Goal: Information Seeking & Learning: Check status

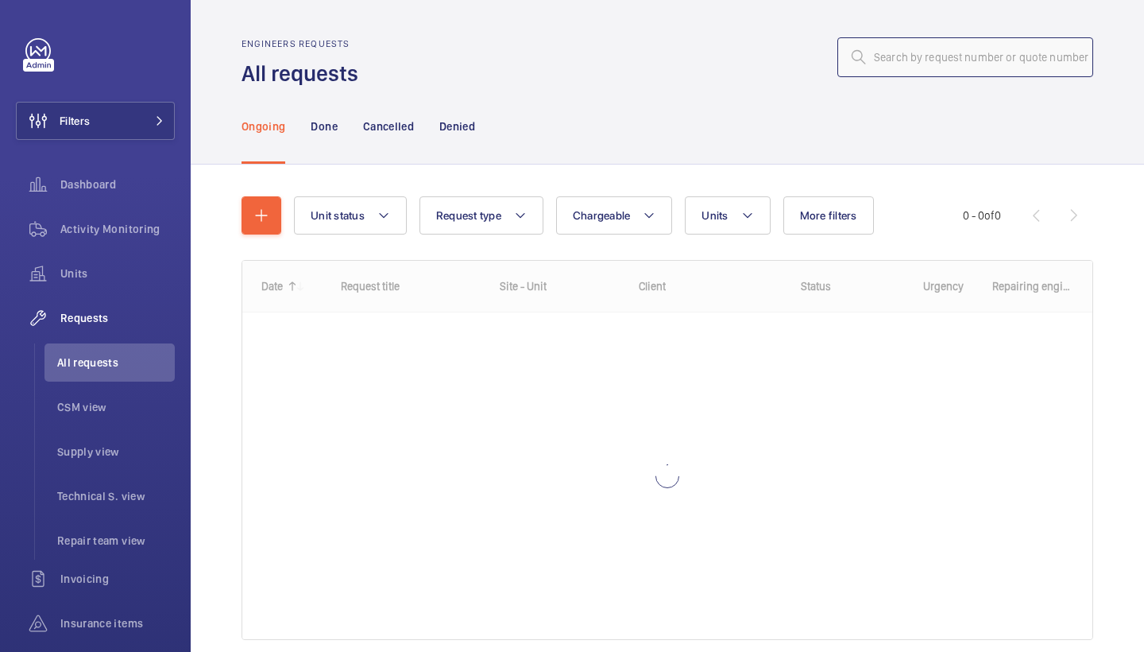
click at [973, 52] on input "text" at bounding box center [966, 57] width 256 height 40
paste input "R25-08741"
type input "R25-08741"
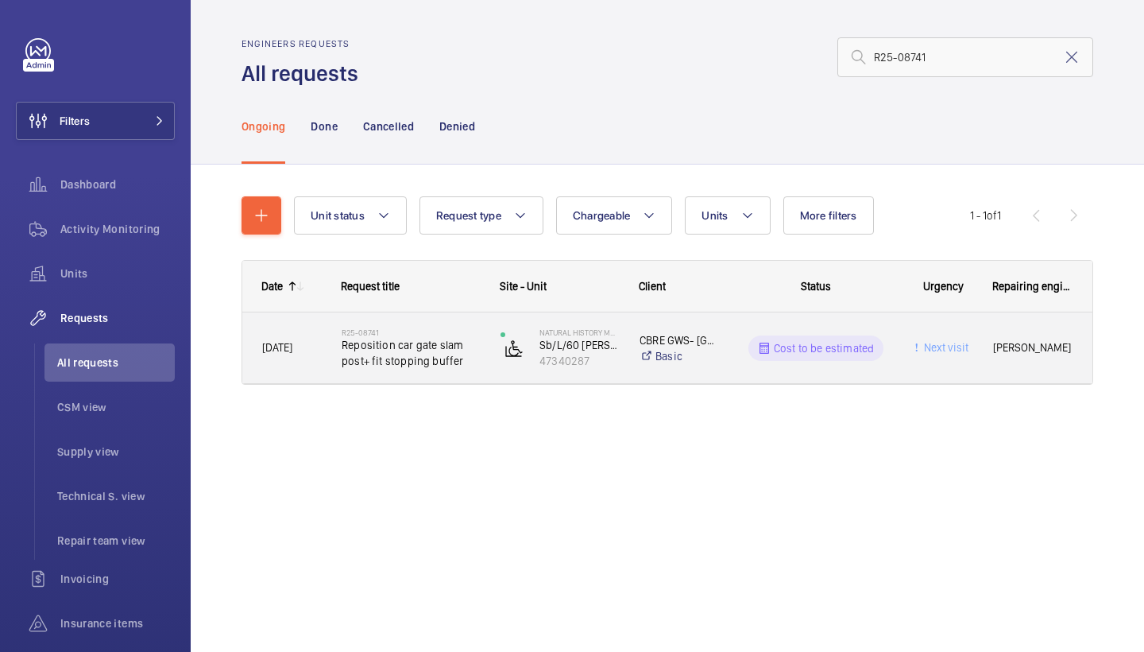
click at [387, 355] on span "Reposition car gate slam post+ fit stopping buffer" at bounding box center [411, 353] width 138 height 32
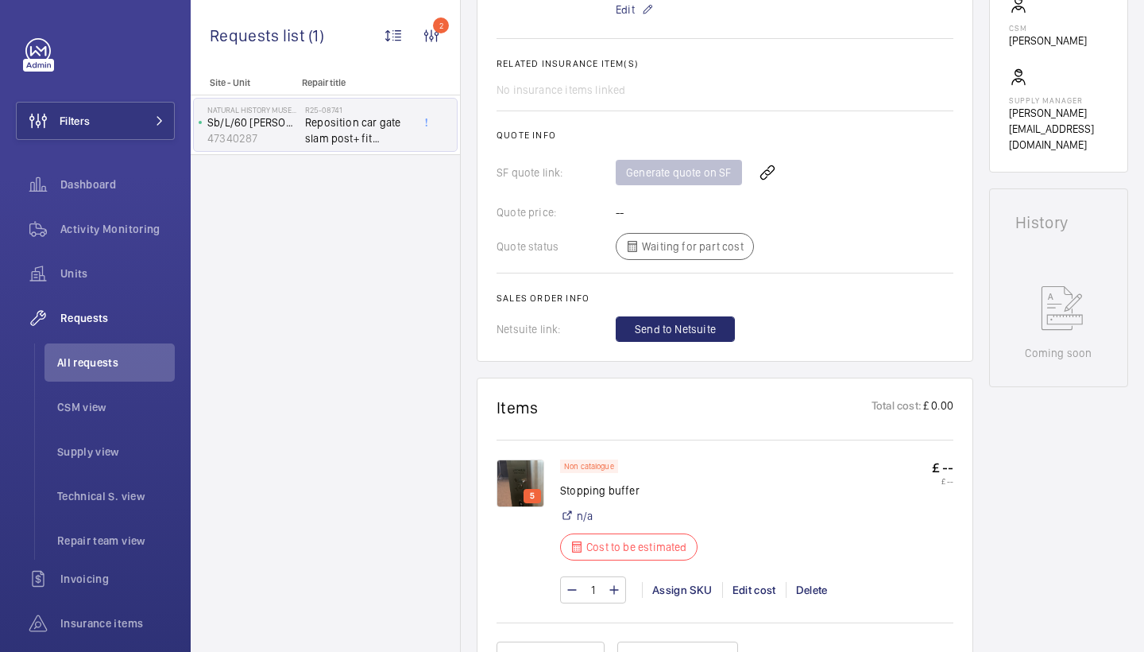
scroll to position [606, 0]
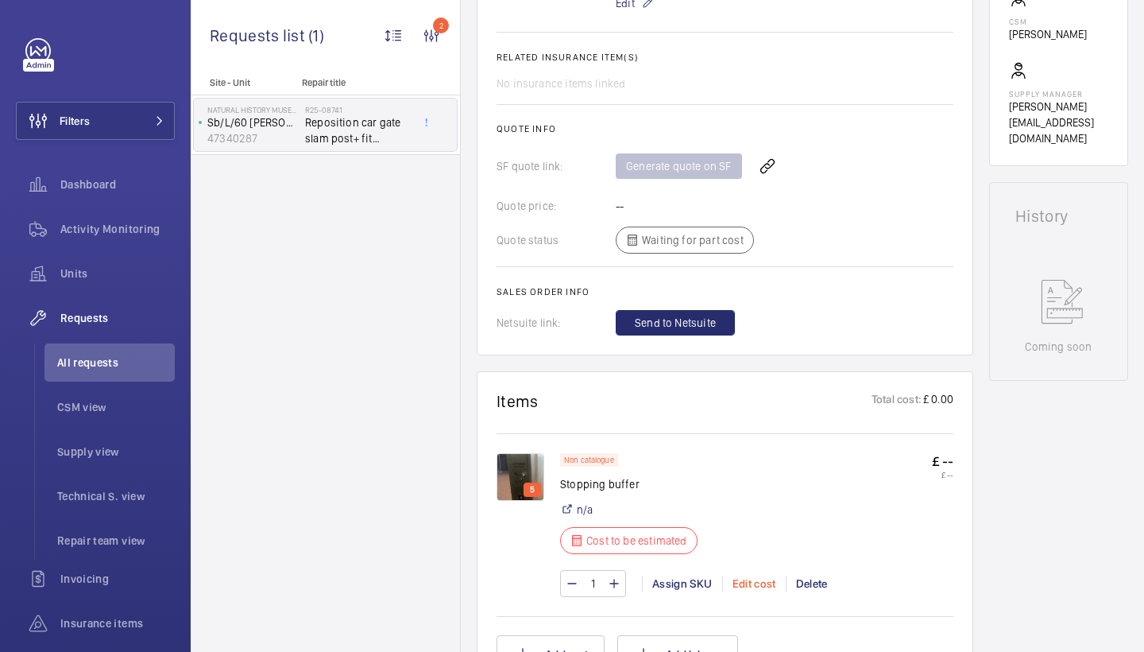
click at [760, 581] on div "Edit cost" at bounding box center [754, 583] width 64 height 16
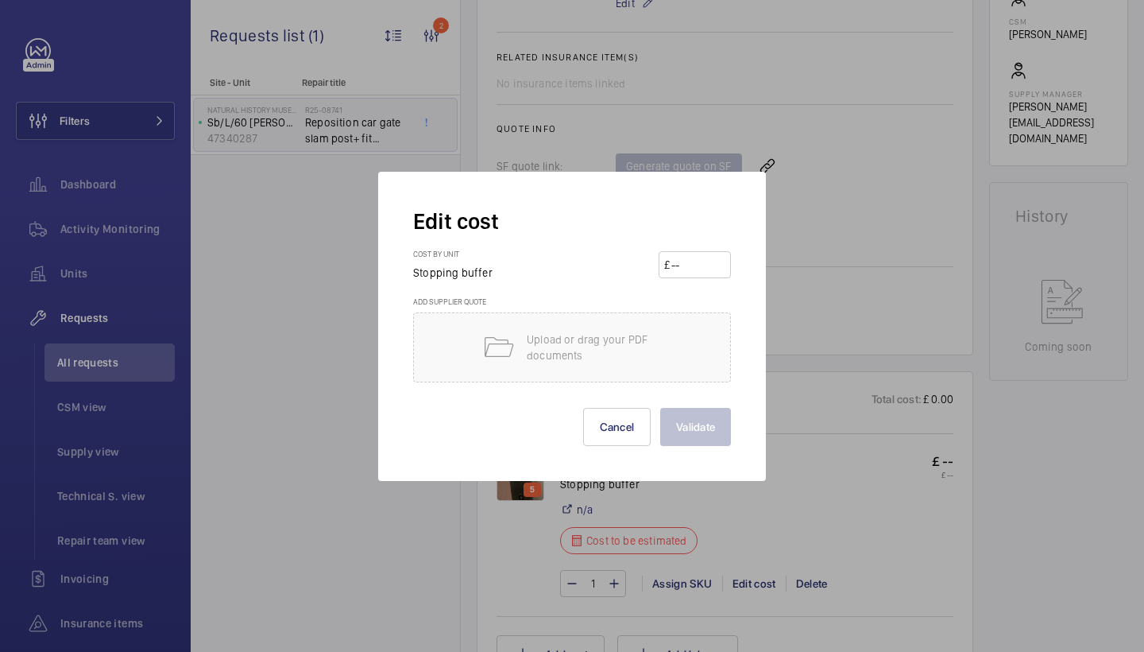
click at [687, 269] on input "number" at bounding box center [698, 264] width 56 height 25
type input "950"
click at [699, 414] on button "Validate" at bounding box center [695, 427] width 71 height 38
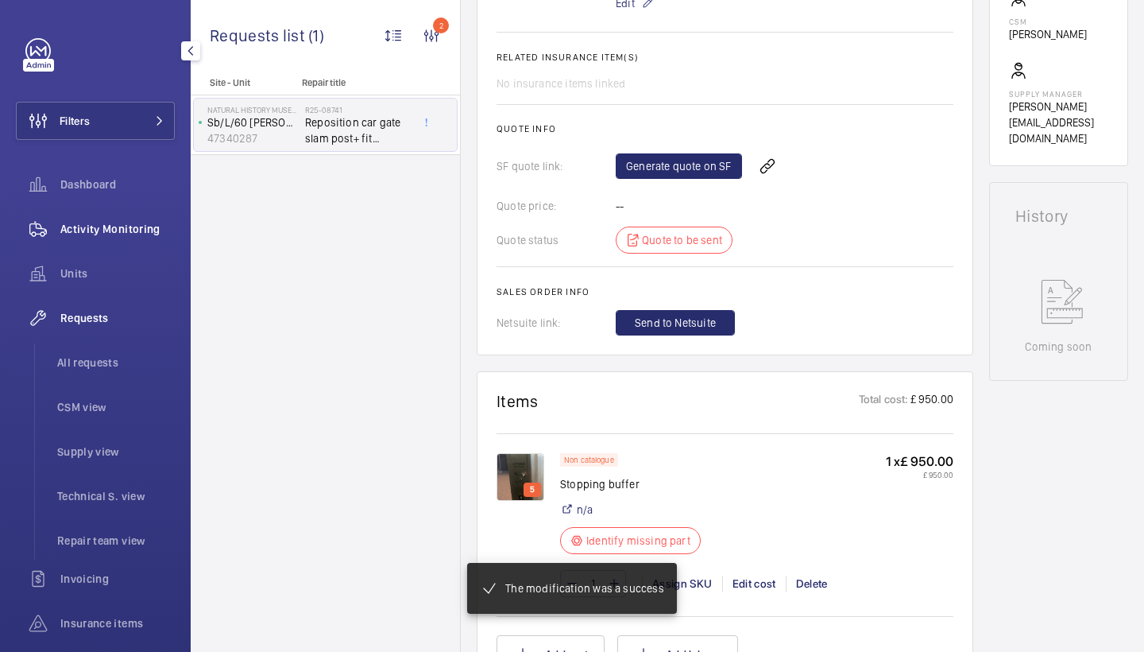
click at [116, 219] on div "Activity Monitoring" at bounding box center [95, 229] width 159 height 38
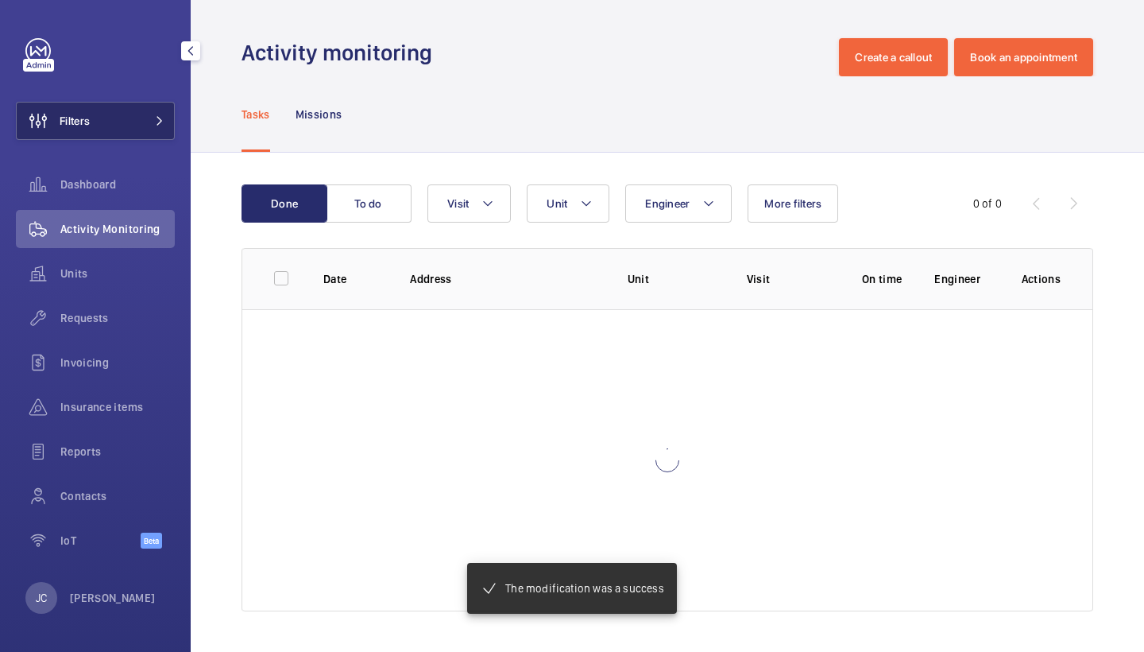
click at [166, 124] on button "Filters" at bounding box center [95, 121] width 159 height 38
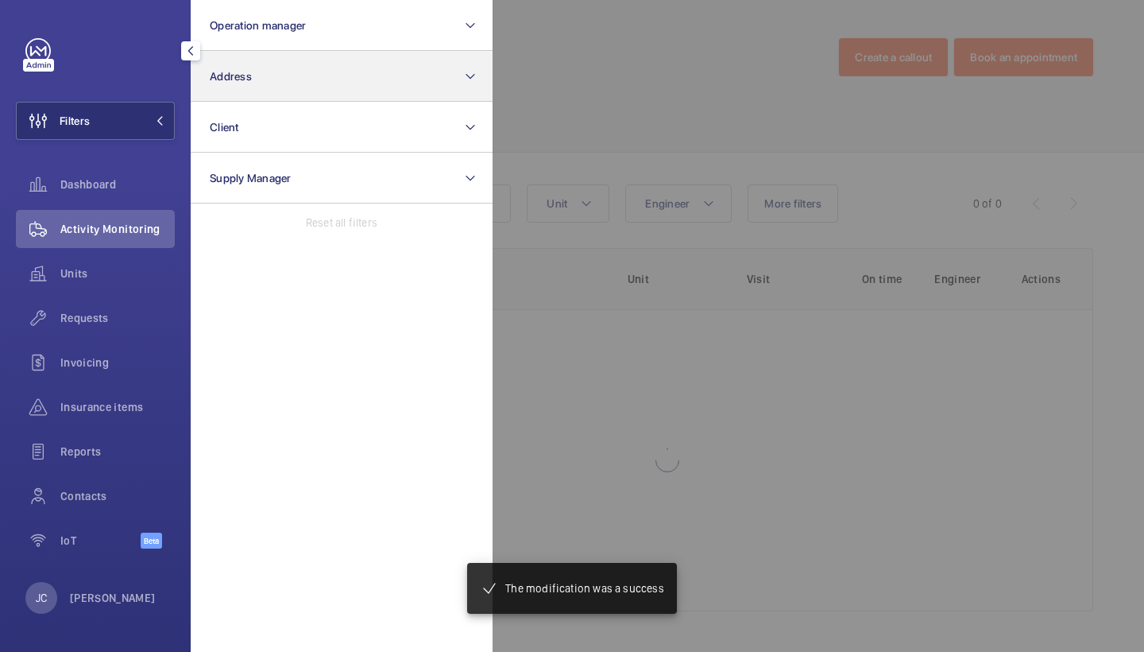
click at [286, 83] on button "Address" at bounding box center [342, 76] width 302 height 51
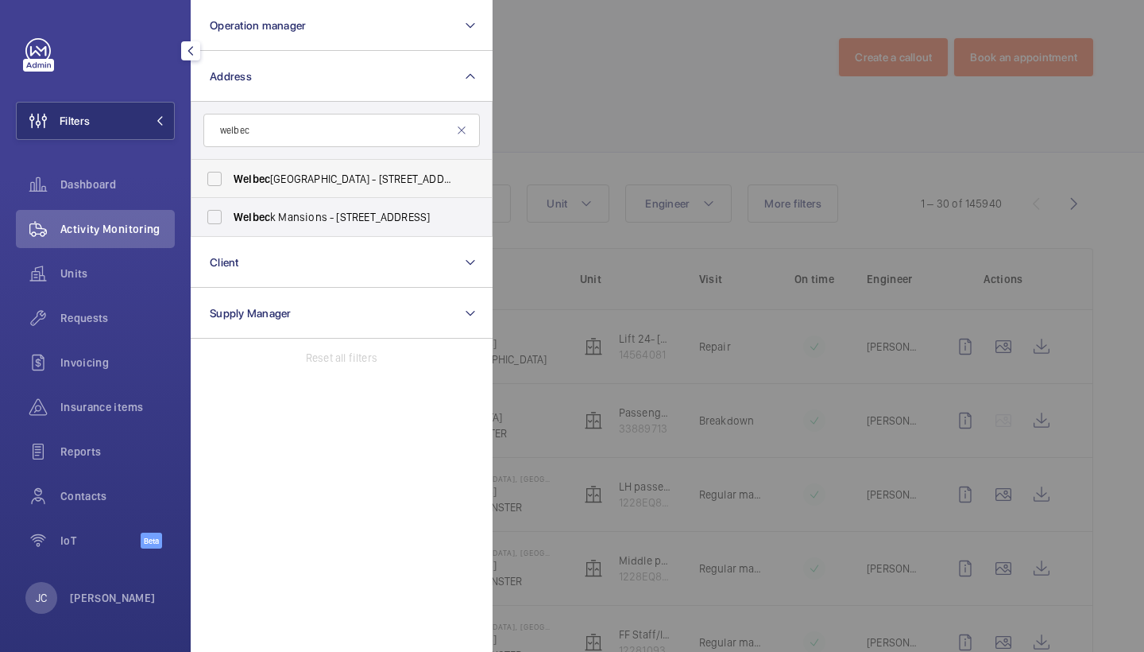
type input "welbec"
click at [322, 177] on span "Welbec k Court - Addison Bridge Place, LONDON W14 8XW" at bounding box center [343, 179] width 219 height 16
click at [230, 177] on input "Welbec k Court - Addison Bridge Place, LONDON W14 8XW" at bounding box center [215, 179] width 32 height 32
checkbox input "true"
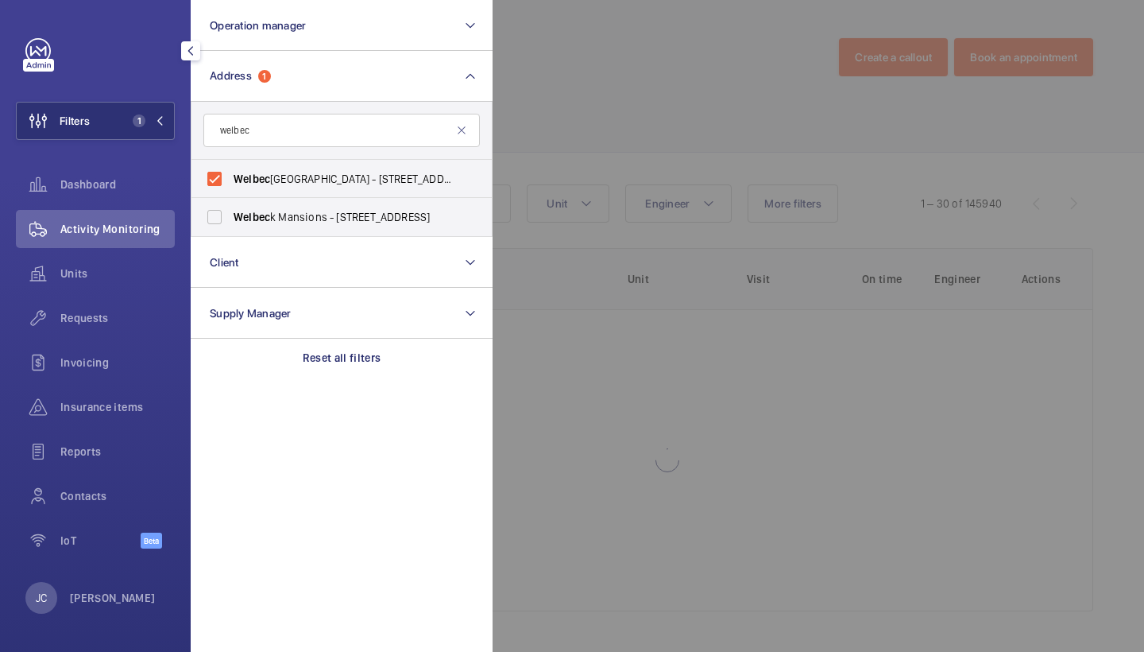
click at [582, 123] on div at bounding box center [1065, 326] width 1144 height 652
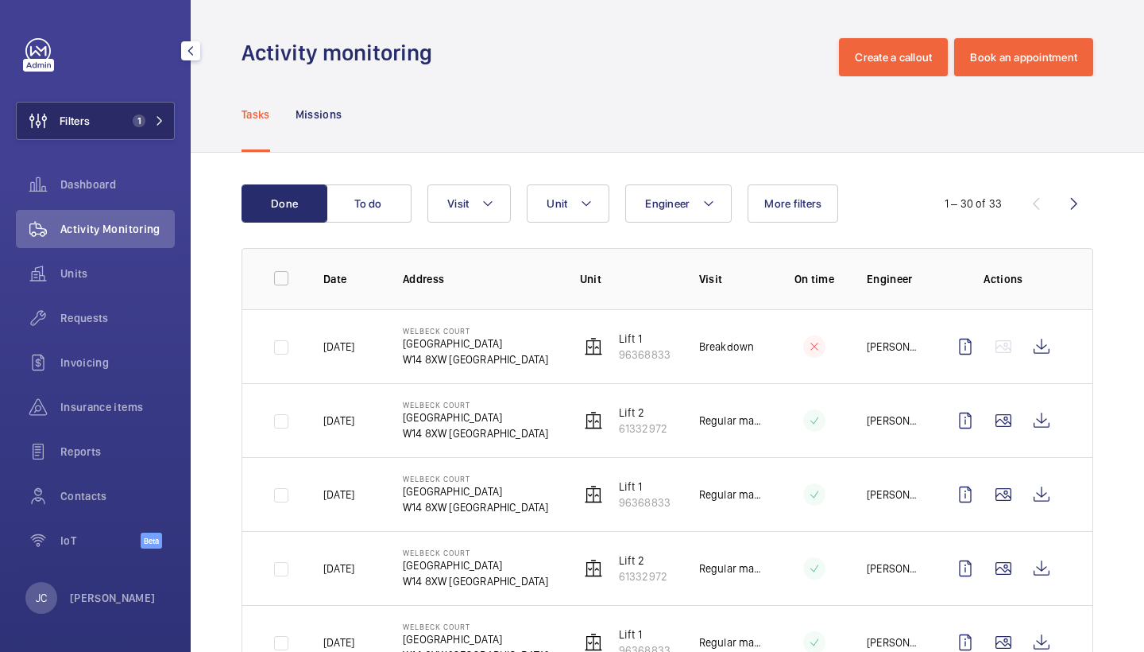
click at [140, 126] on span "1" at bounding box center [139, 120] width 13 height 13
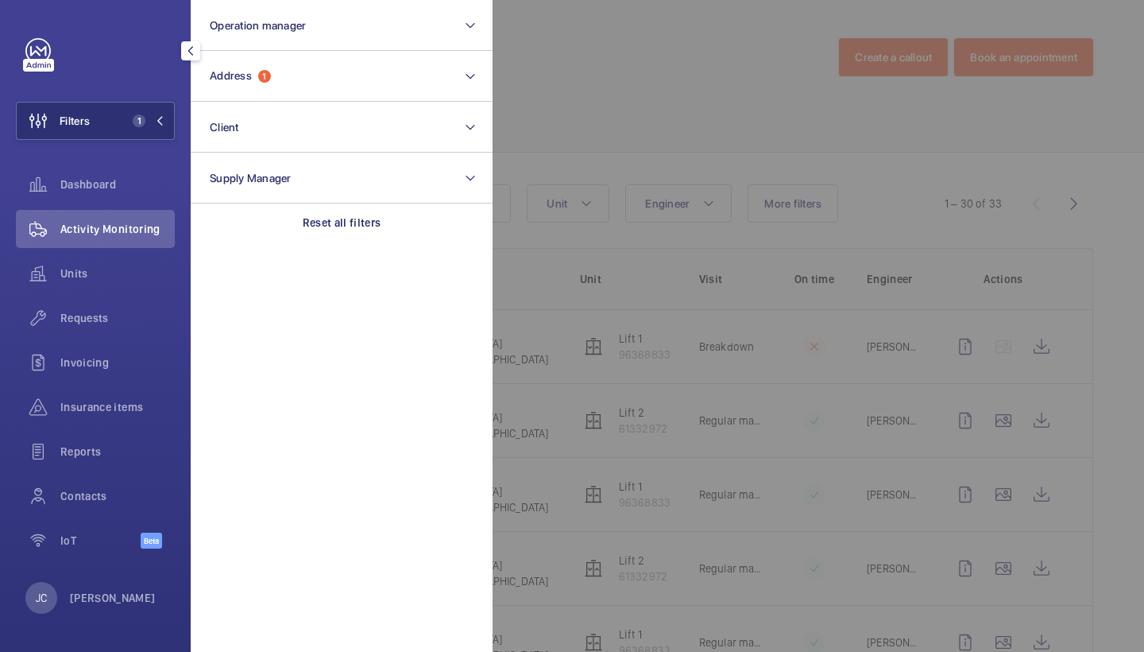
click at [513, 94] on div at bounding box center [1065, 326] width 1144 height 652
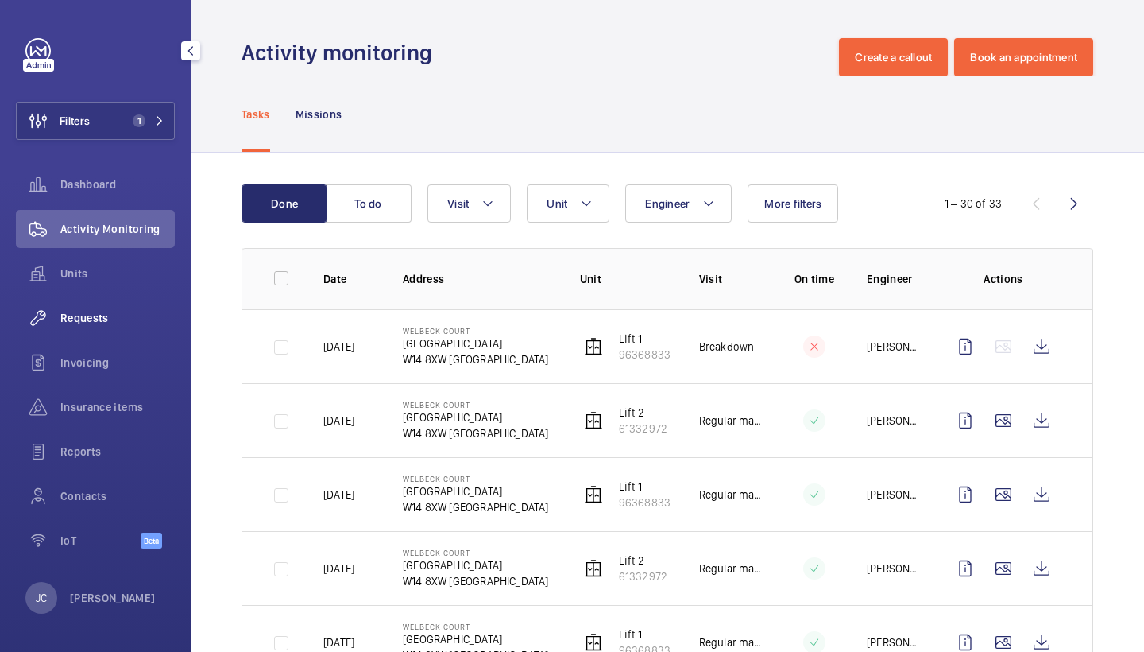
click at [138, 323] on span "Requests" at bounding box center [117, 318] width 114 height 16
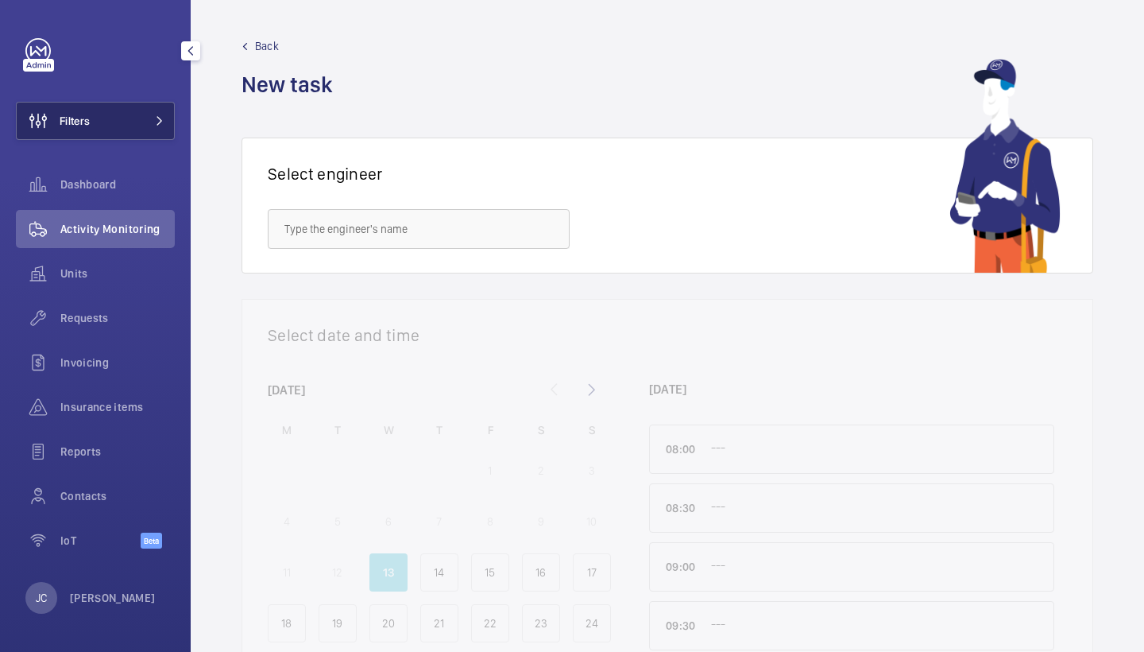
click at [97, 131] on button "Filters" at bounding box center [95, 121] width 159 height 38
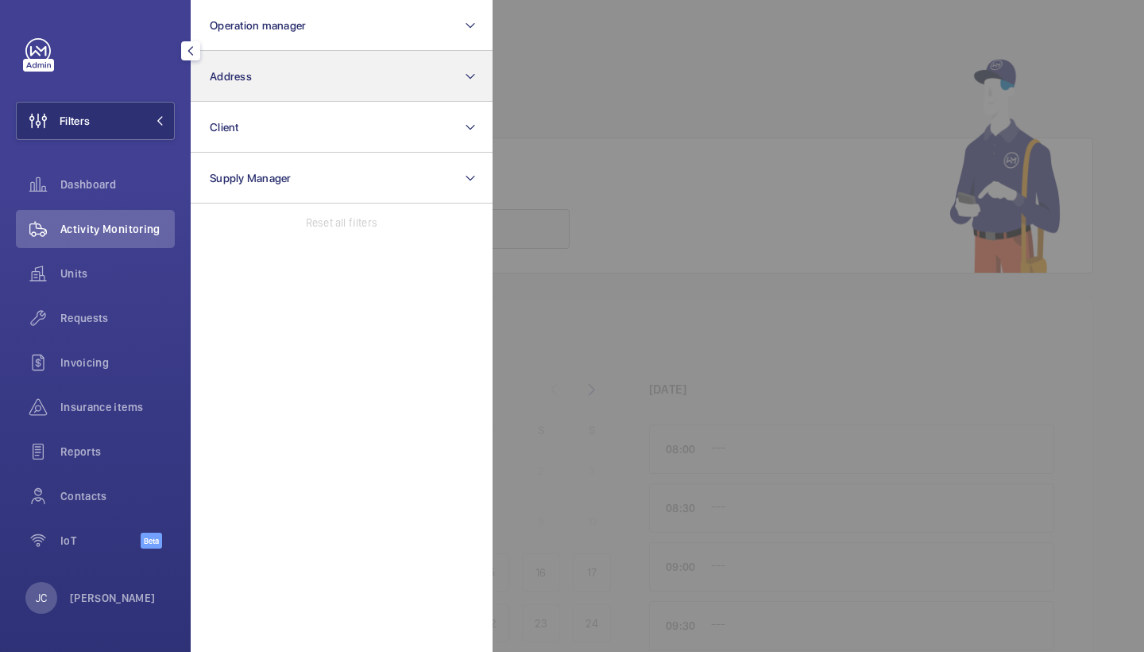
click at [288, 55] on button "Address" at bounding box center [342, 76] width 302 height 51
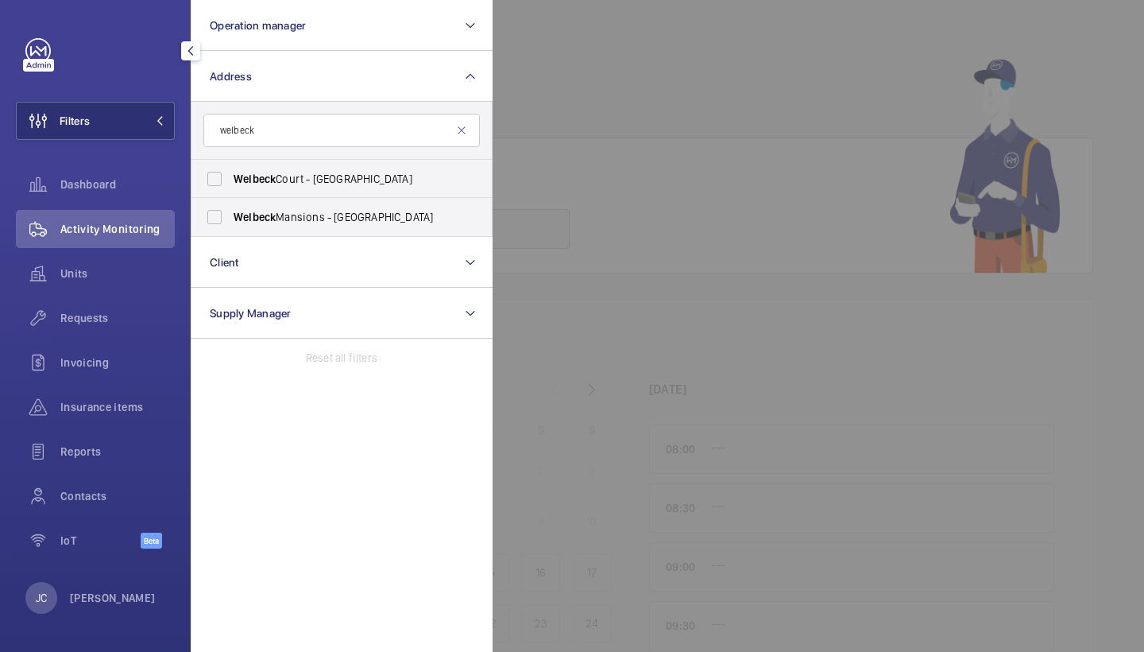
type input "welbeck"
click at [310, 186] on span "[GEOGRAPHIC_DATA] - [STREET_ADDRESS]" at bounding box center [343, 179] width 219 height 16
click at [230, 186] on input "[GEOGRAPHIC_DATA] - [STREET_ADDRESS]" at bounding box center [215, 179] width 32 height 32
checkbox input "true"
click at [684, 75] on div at bounding box center [1065, 326] width 1144 height 652
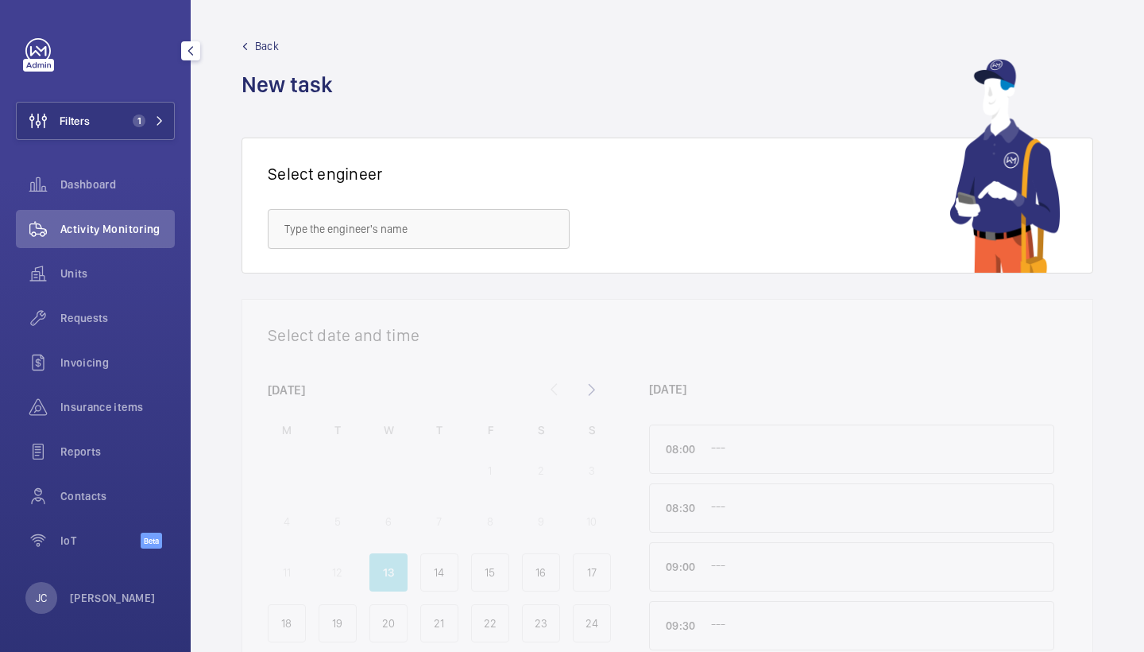
click at [92, 221] on span "Activity Monitoring" at bounding box center [117, 229] width 114 height 16
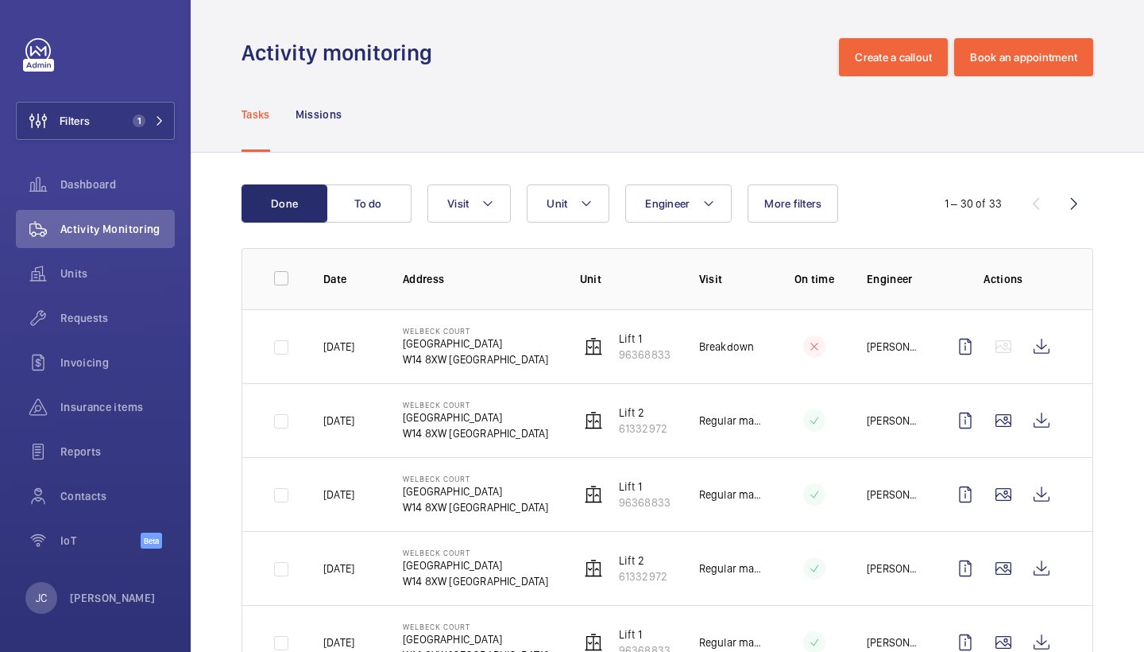
click at [846, 6] on wm-front-admin-header "Activity monitoring Create a callout Book an appointment" at bounding box center [668, 38] width 954 height 76
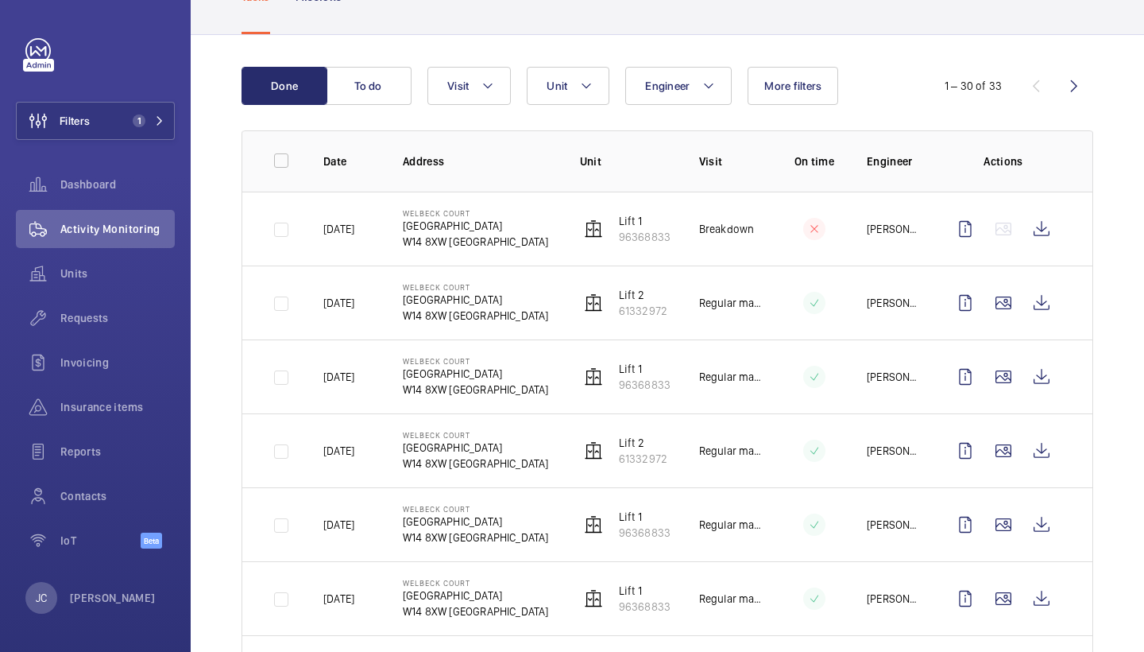
scroll to position [118, 0]
click at [1042, 211] on wm-front-icon-button at bounding box center [1042, 228] width 38 height 38
click at [103, 138] on button "Filters 1" at bounding box center [95, 121] width 159 height 38
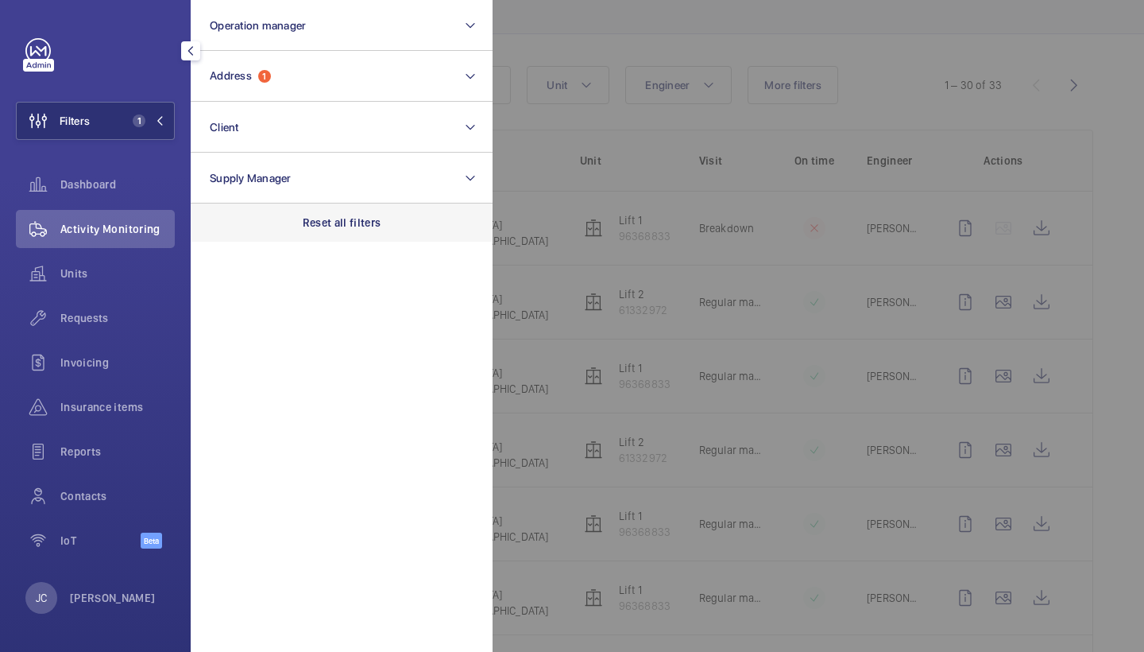
click at [308, 230] on div "Reset all filters" at bounding box center [342, 222] width 302 height 38
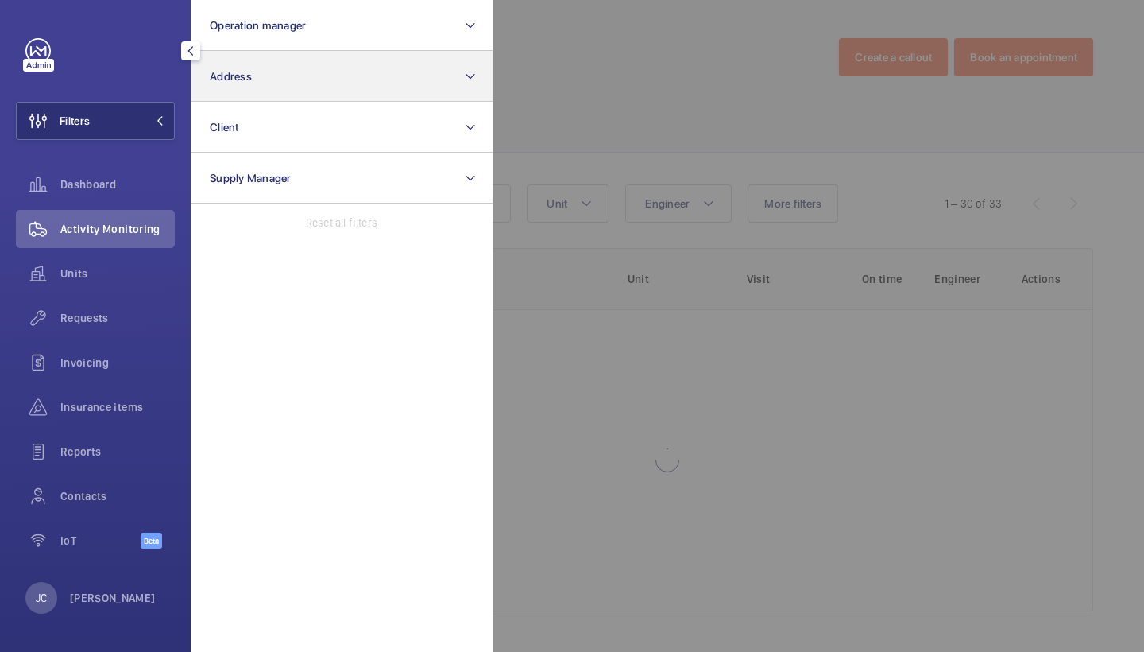
click at [277, 72] on button "Address" at bounding box center [342, 76] width 302 height 51
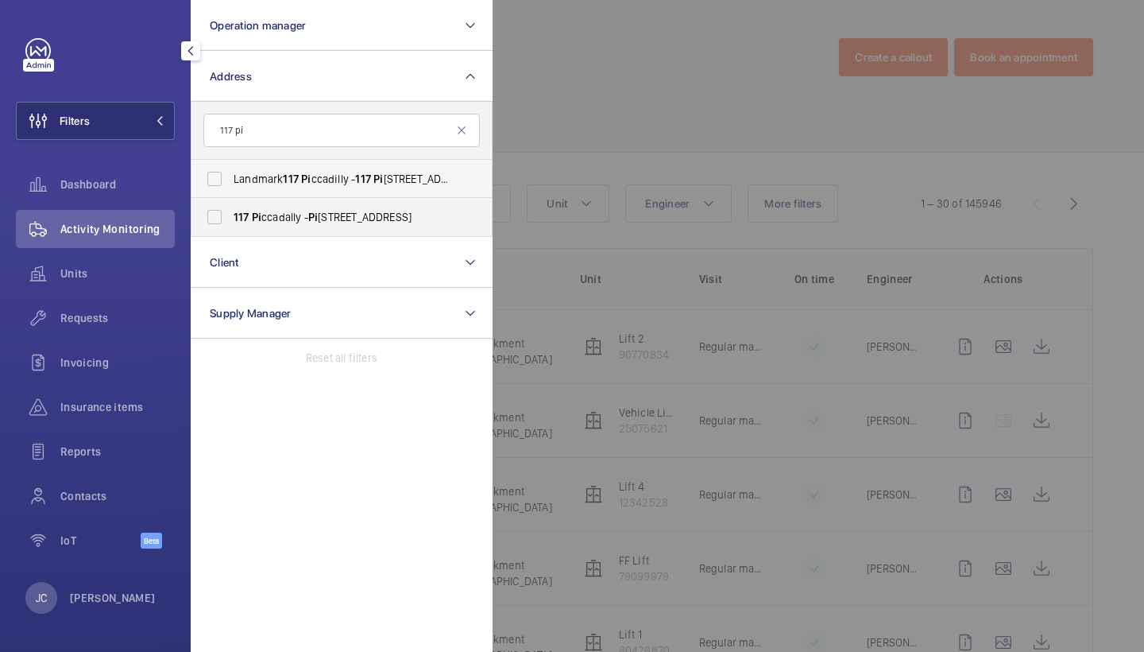
type input "117 pi"
click at [308, 171] on span "Landmark [STREET_ADDRESS]" at bounding box center [343, 179] width 219 height 16
click at [230, 171] on input "Landmark [STREET_ADDRESS]" at bounding box center [215, 179] width 32 height 32
checkbox input "true"
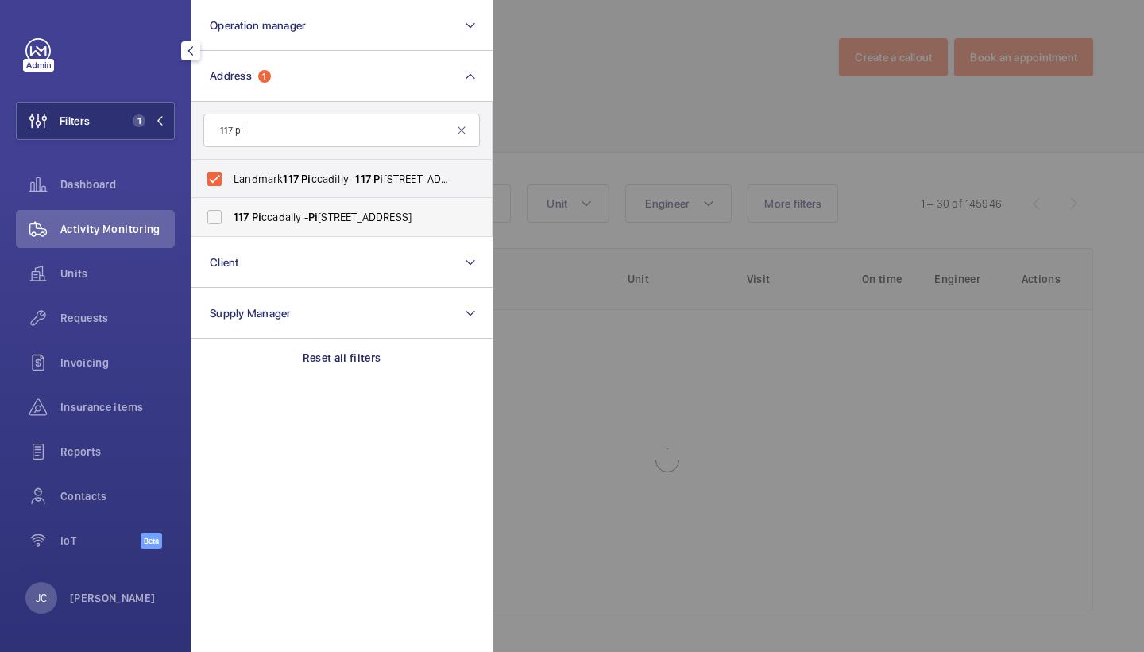
click at [308, 226] on label "[STREET_ADDRESS]" at bounding box center [330, 217] width 277 height 38
click at [230, 226] on input "[STREET_ADDRESS]" at bounding box center [215, 217] width 32 height 32
checkbox input "true"
click at [648, 161] on div at bounding box center [1065, 326] width 1144 height 652
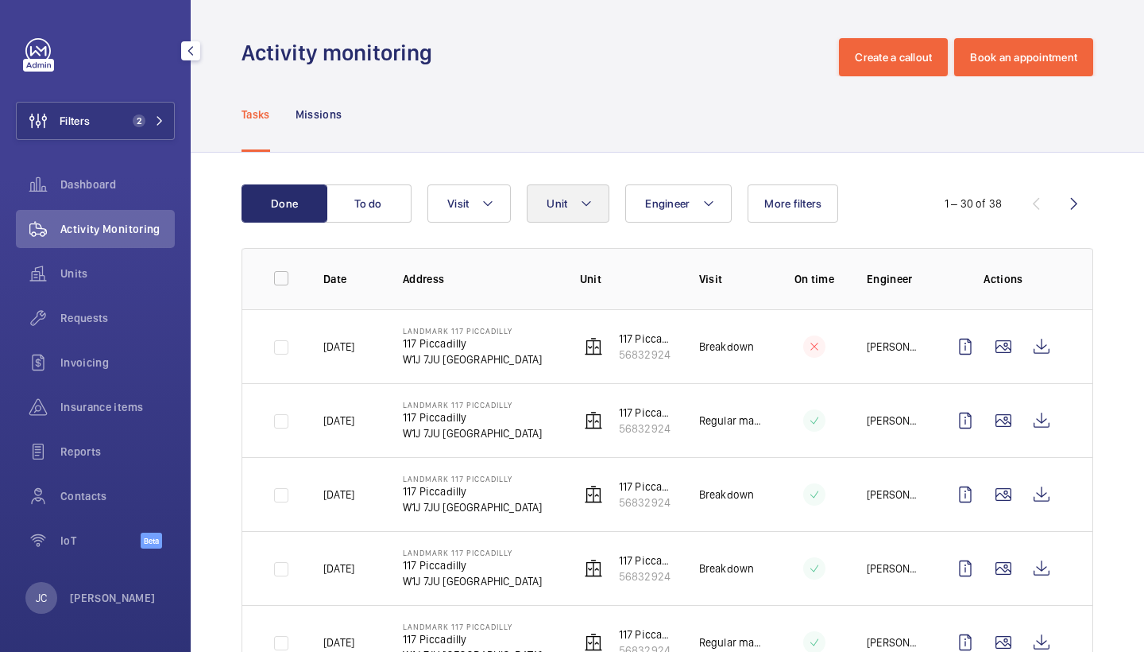
click at [602, 203] on button "Unit" at bounding box center [568, 203] width 83 height 38
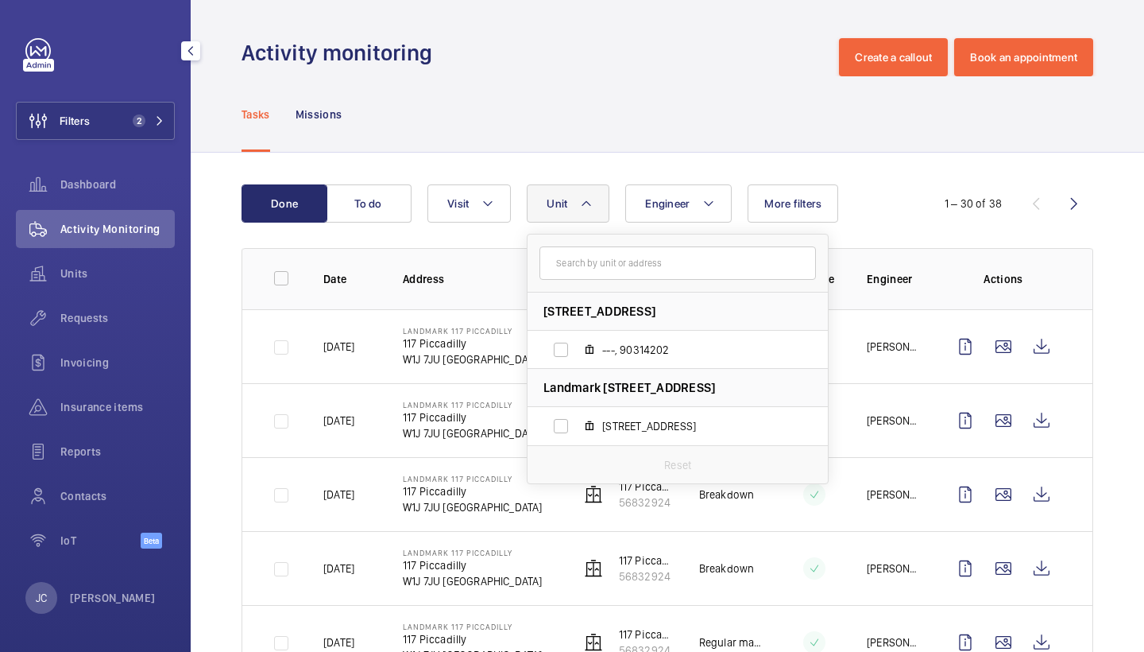
click at [590, 115] on div "Tasks Missions" at bounding box center [668, 113] width 852 height 75
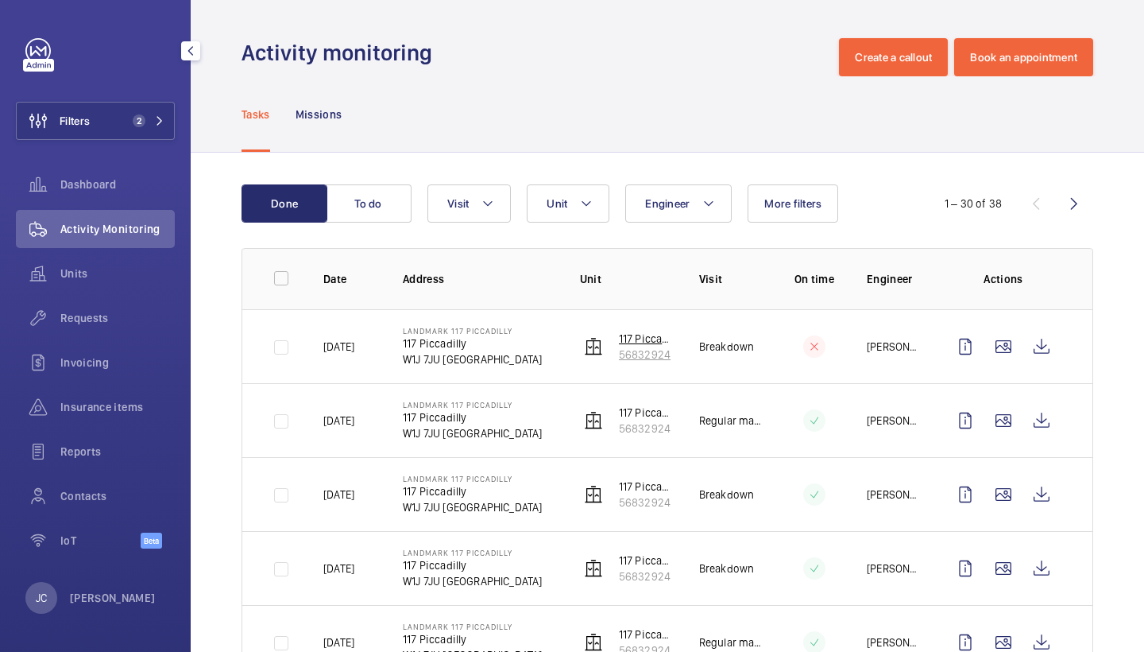
click at [649, 348] on p "56832924" at bounding box center [646, 354] width 55 height 16
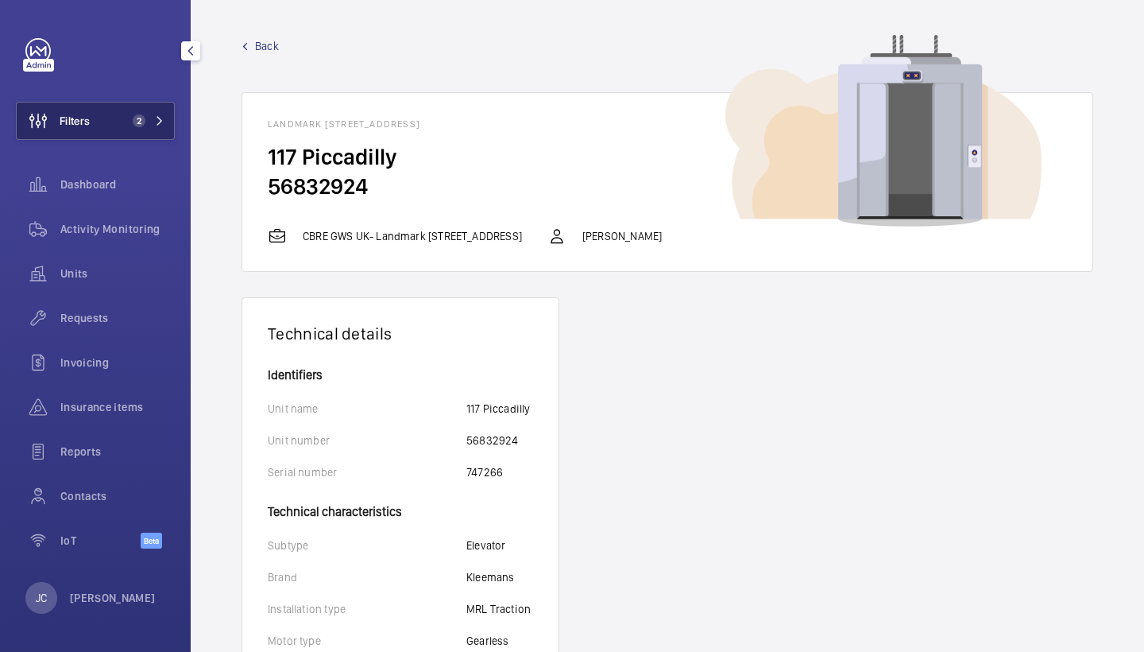
click at [167, 114] on button "Filters 2" at bounding box center [95, 121] width 159 height 38
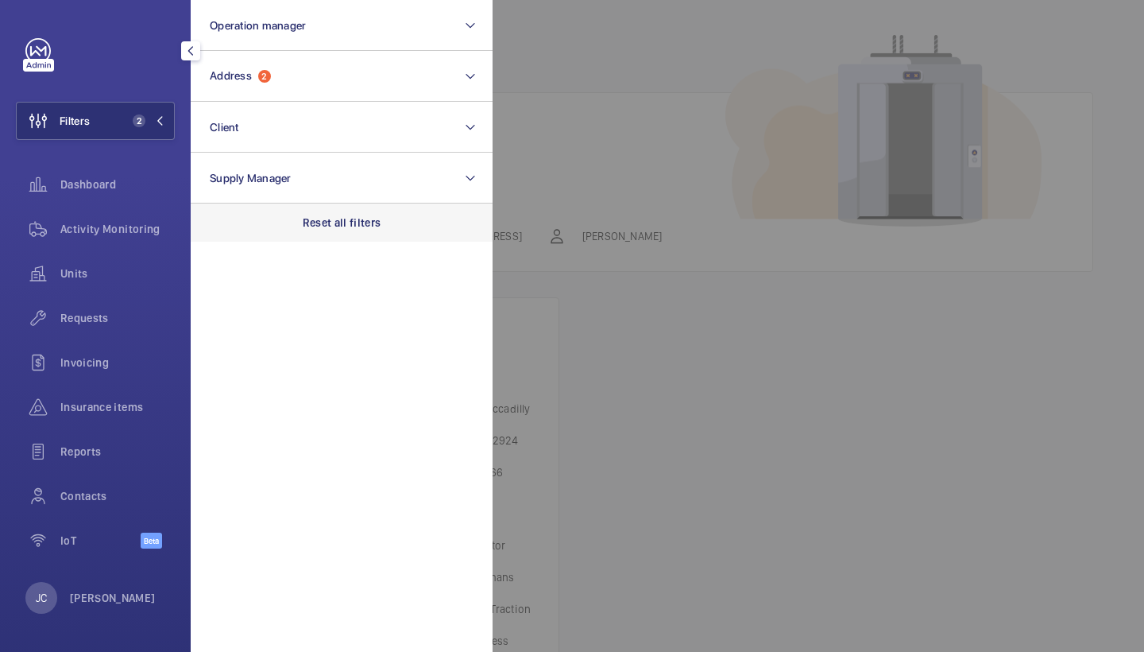
click at [359, 230] on div "Reset all filters" at bounding box center [342, 222] width 302 height 38
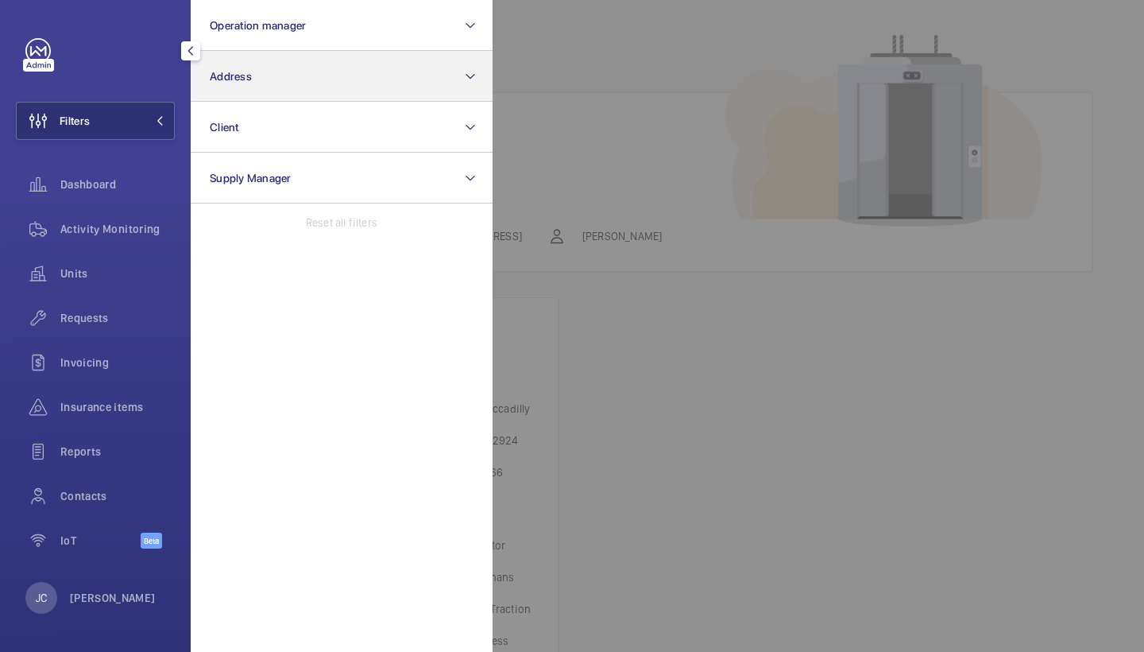
click at [317, 75] on button "Address" at bounding box center [342, 76] width 302 height 51
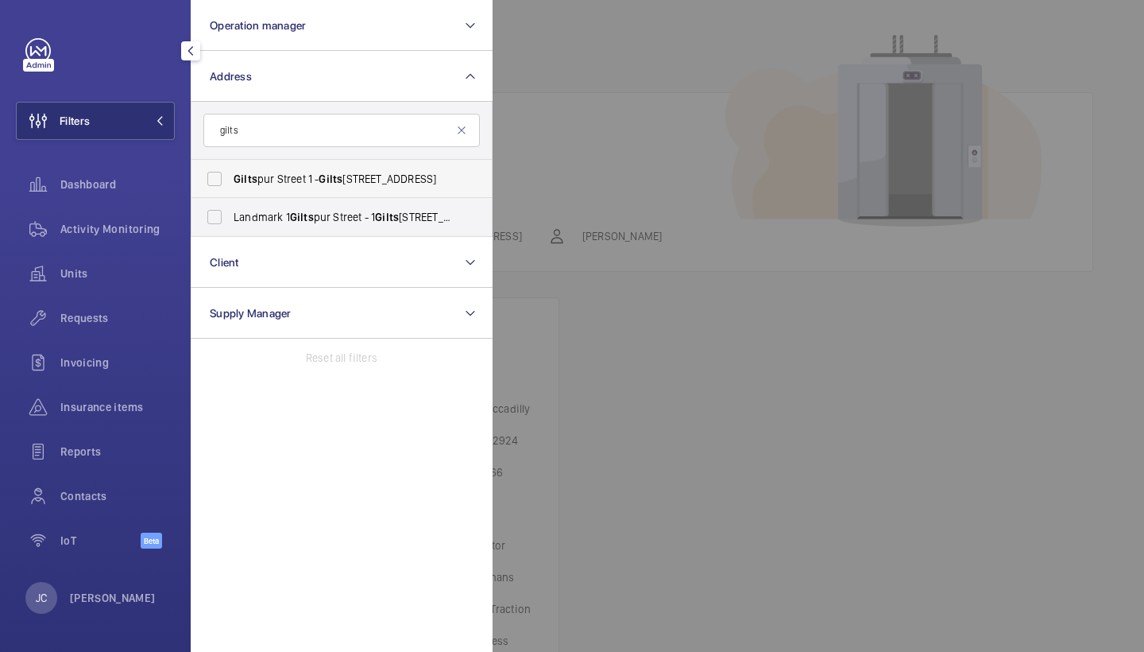
type input "gilts"
click at [317, 190] on label "Gilts pur Street [STREET_ADDRESS]" at bounding box center [330, 179] width 277 height 38
click at [230, 190] on input "Gilts pur Street [STREET_ADDRESS]" at bounding box center [215, 179] width 32 height 32
checkbox input "true"
click at [320, 227] on label "Landmark [STREET_ADDRESS]" at bounding box center [330, 217] width 277 height 38
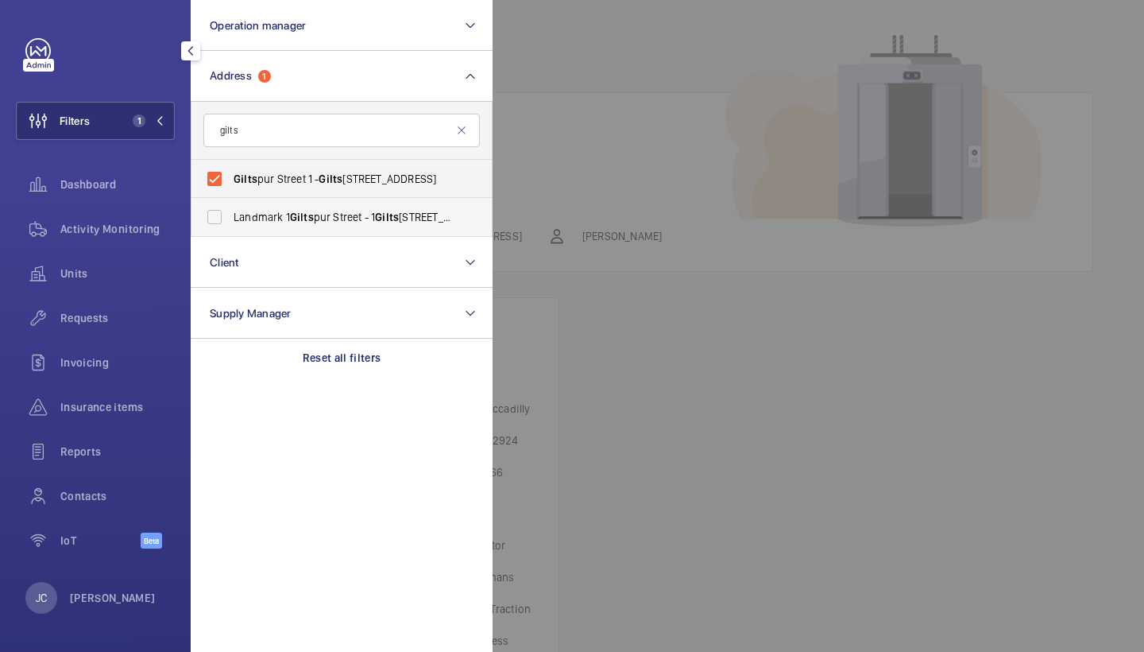
click at [230, 227] on input "Landmark [STREET_ADDRESS]" at bounding box center [215, 217] width 32 height 32
checkbox input "true"
click at [140, 223] on span "Activity Monitoring" at bounding box center [117, 229] width 114 height 16
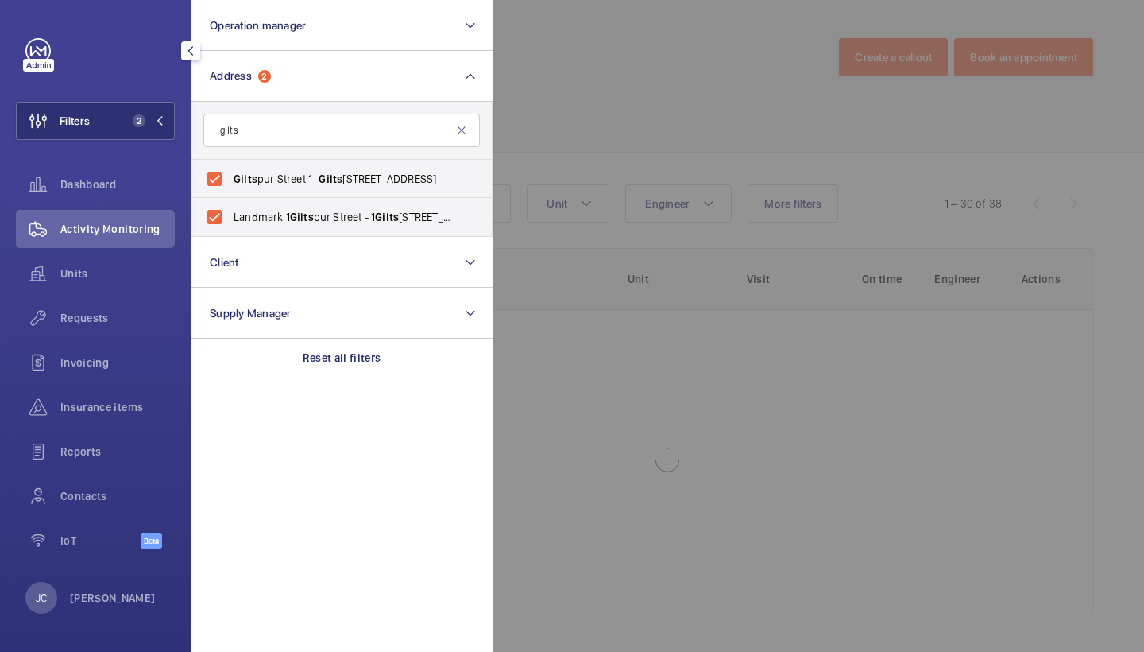
click at [652, 145] on div at bounding box center [1065, 326] width 1144 height 652
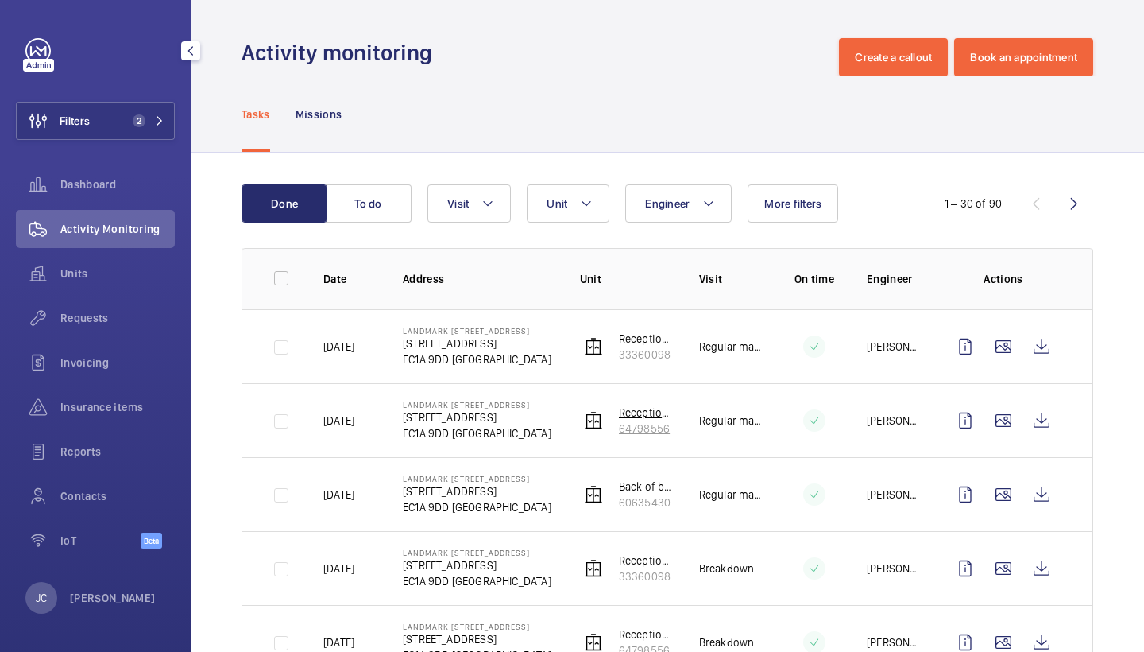
click at [635, 427] on p "64798556" at bounding box center [646, 428] width 55 height 16
